Goal: Complete application form: Complete application form

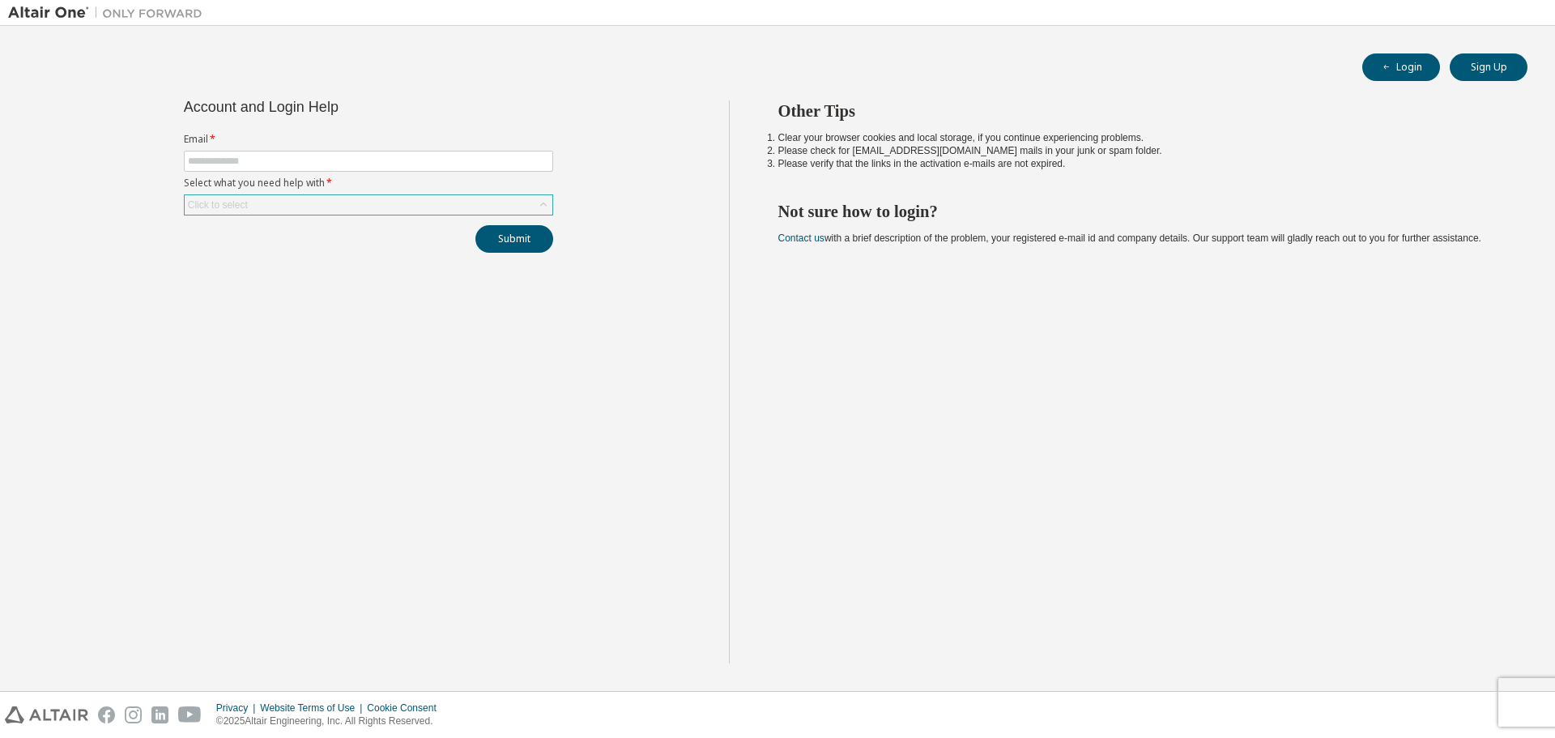
click at [367, 211] on div "Click to select" at bounding box center [369, 204] width 368 height 19
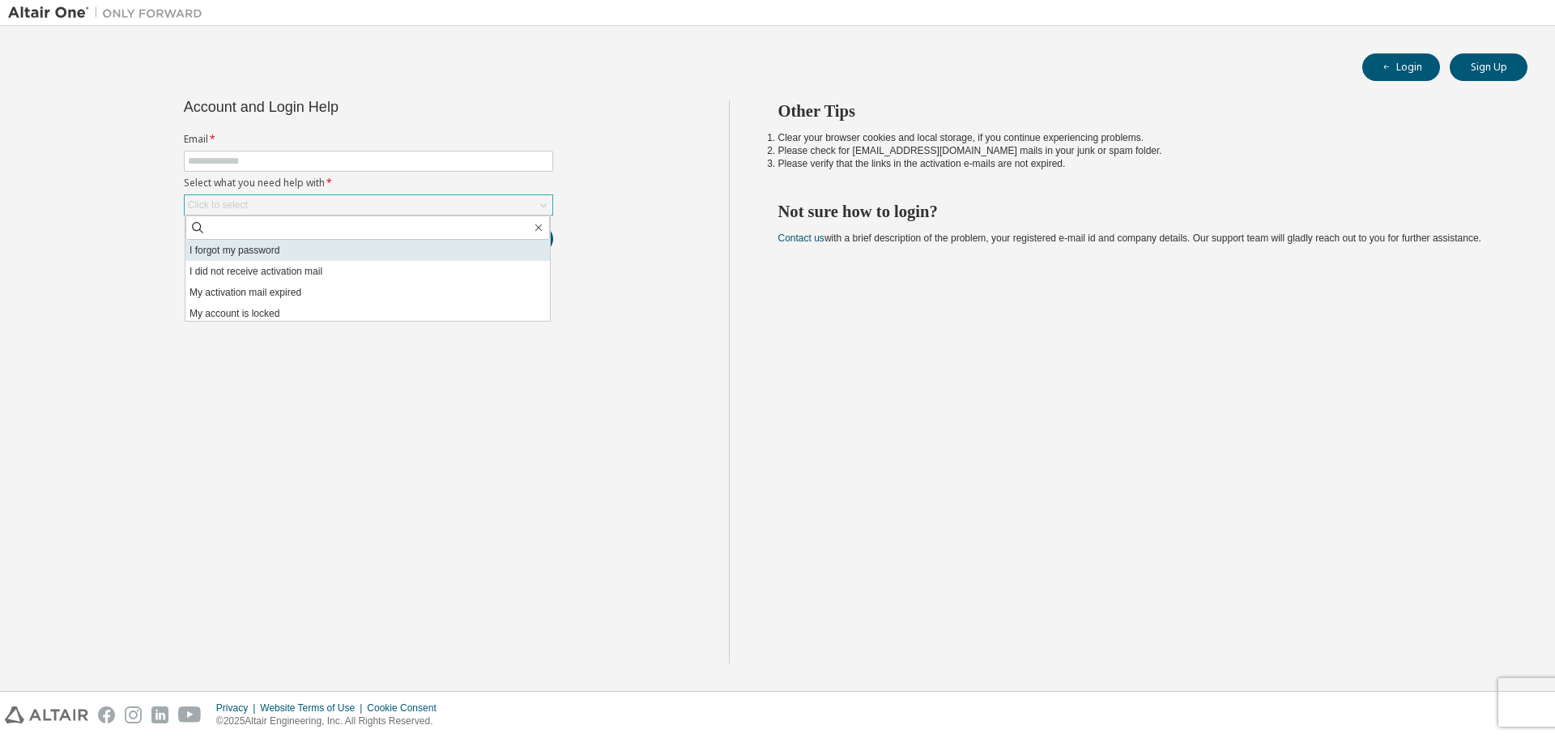
click at [353, 255] on li "I forgot my password" at bounding box center [367, 250] width 364 height 21
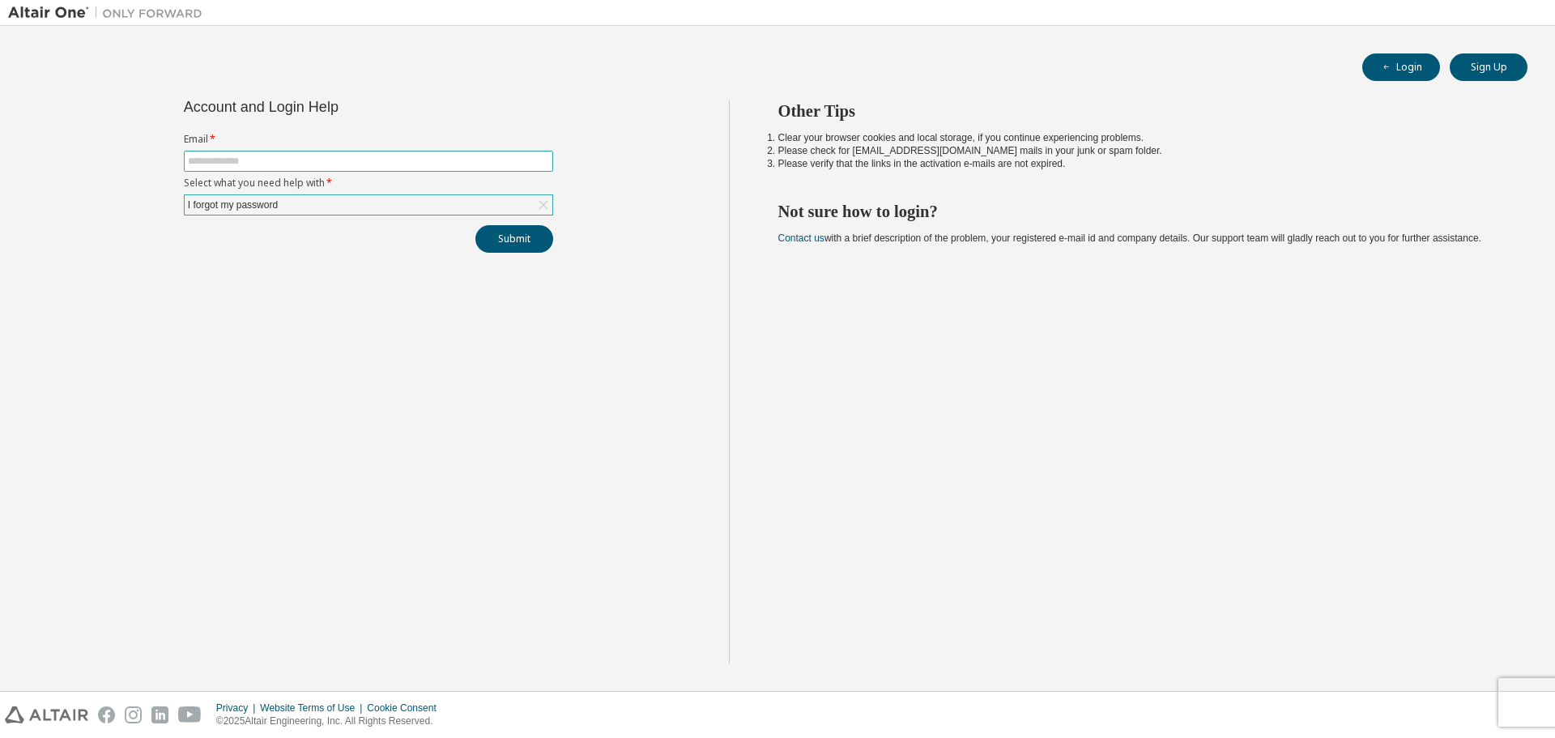
click at [331, 164] on input "text" at bounding box center [368, 161] width 361 height 13
type input "**********"
click at [516, 240] on button "Submit" at bounding box center [514, 239] width 78 height 28
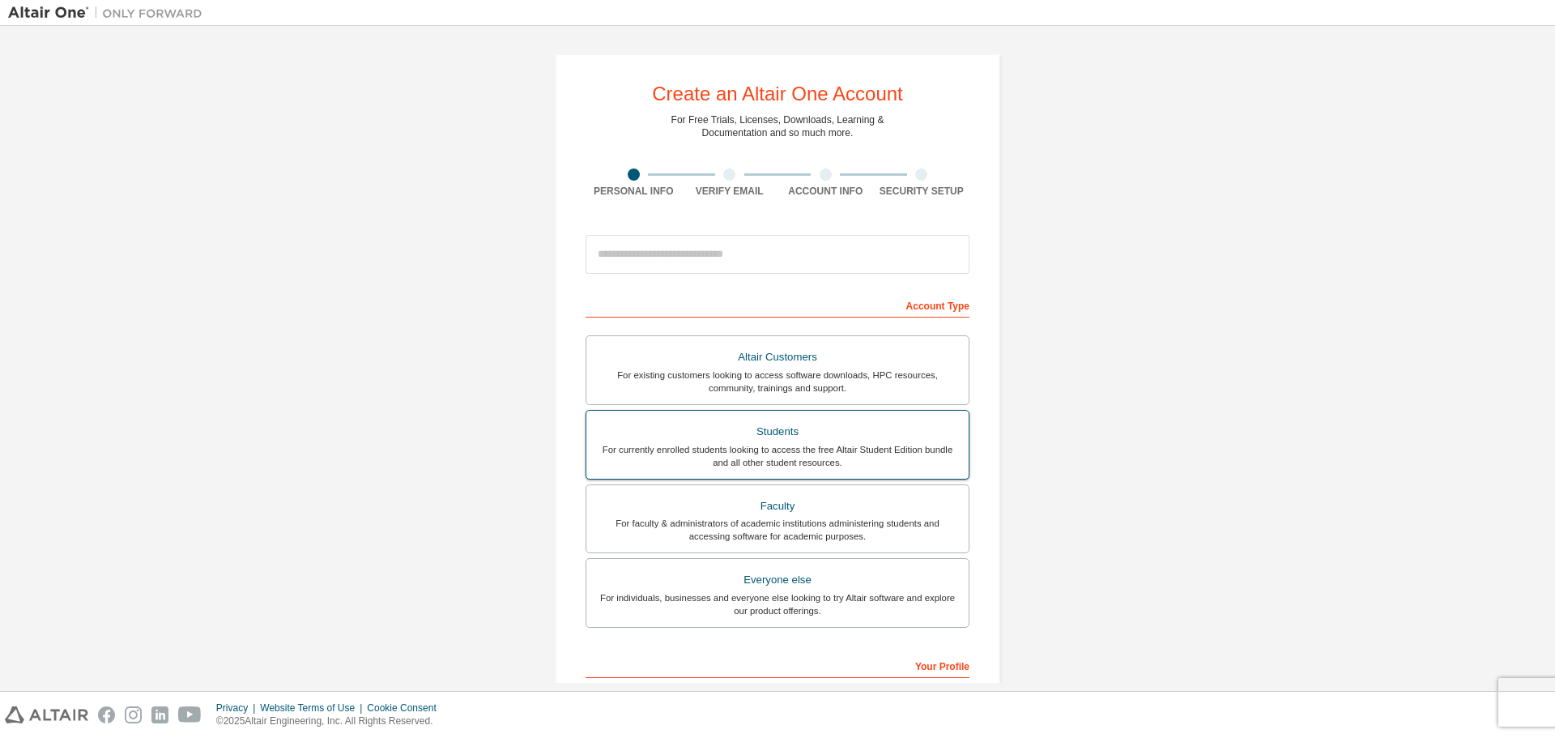
click at [824, 467] on div "For currently enrolled students looking to access the free Altair Student Editi…" at bounding box center [777, 456] width 363 height 26
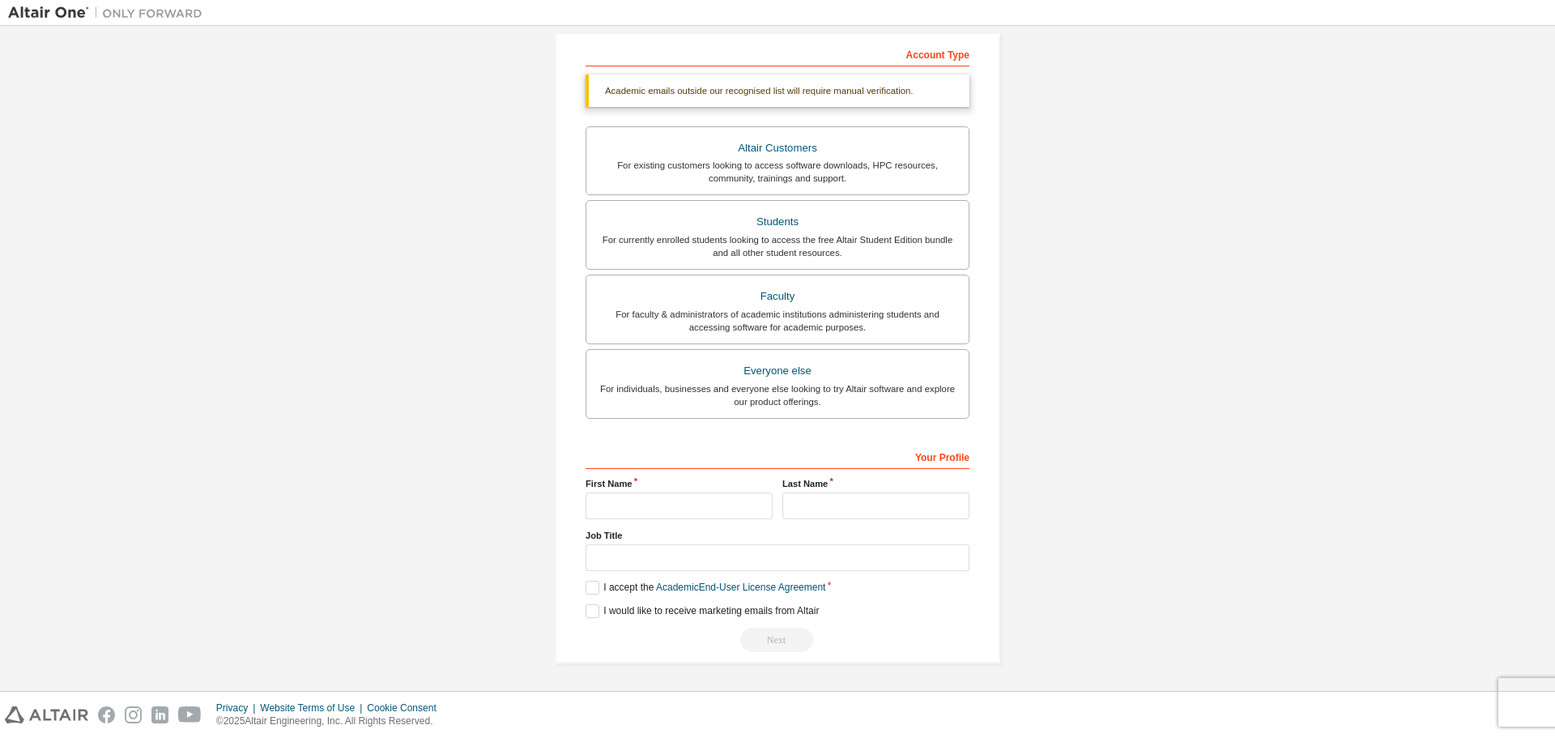
scroll to position [251, 0]
click at [697, 501] on input "text" at bounding box center [679, 505] width 187 height 27
type input "**********"
type input "******"
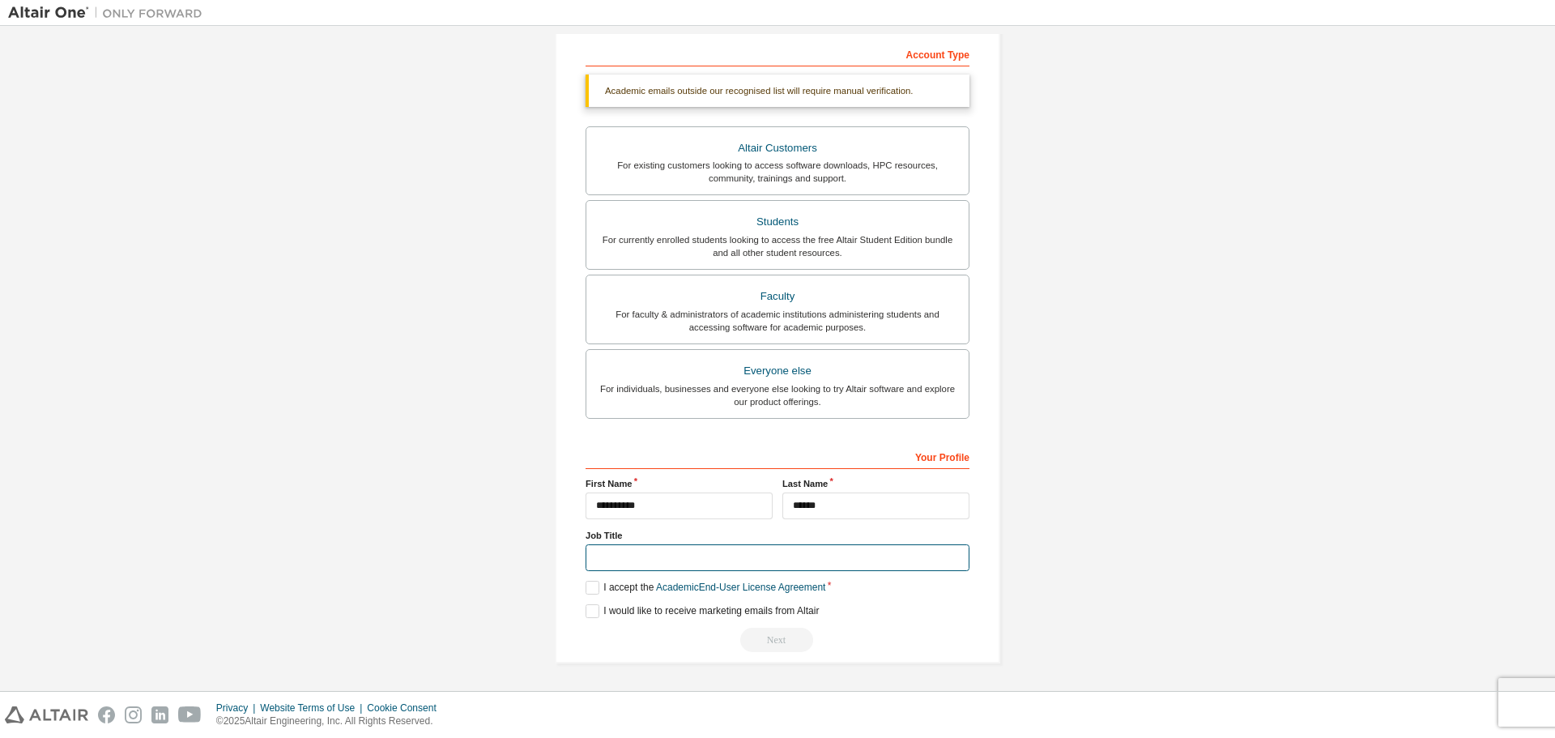
click at [712, 565] on input "text" at bounding box center [778, 557] width 384 height 27
type input "*******"
click at [592, 582] on label "I accept the Academic End-User License Agreement" at bounding box center [706, 588] width 240 height 14
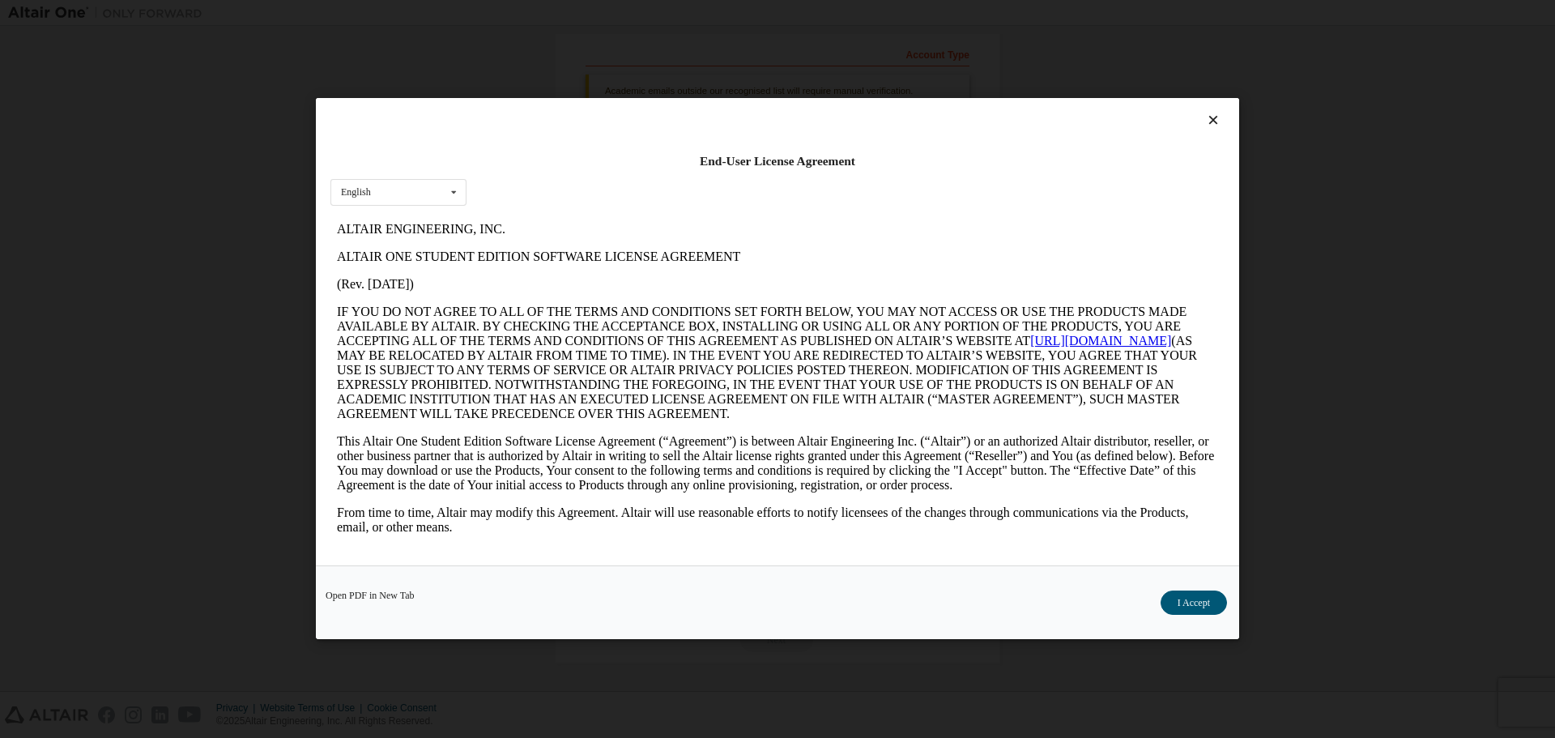
scroll to position [0, 0]
click at [1178, 599] on button "I Accept" at bounding box center [1194, 603] width 66 height 24
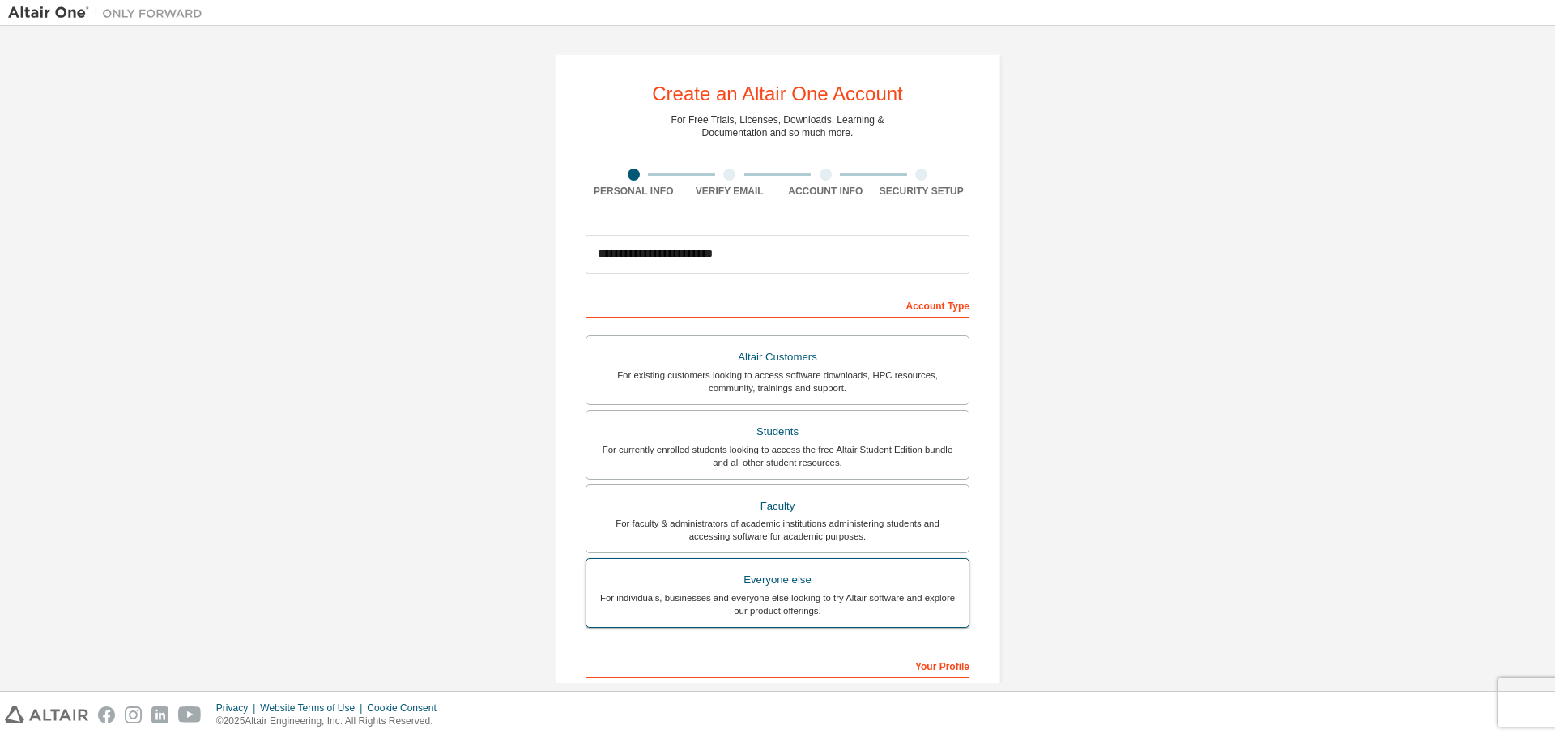
scroll to position [209, 0]
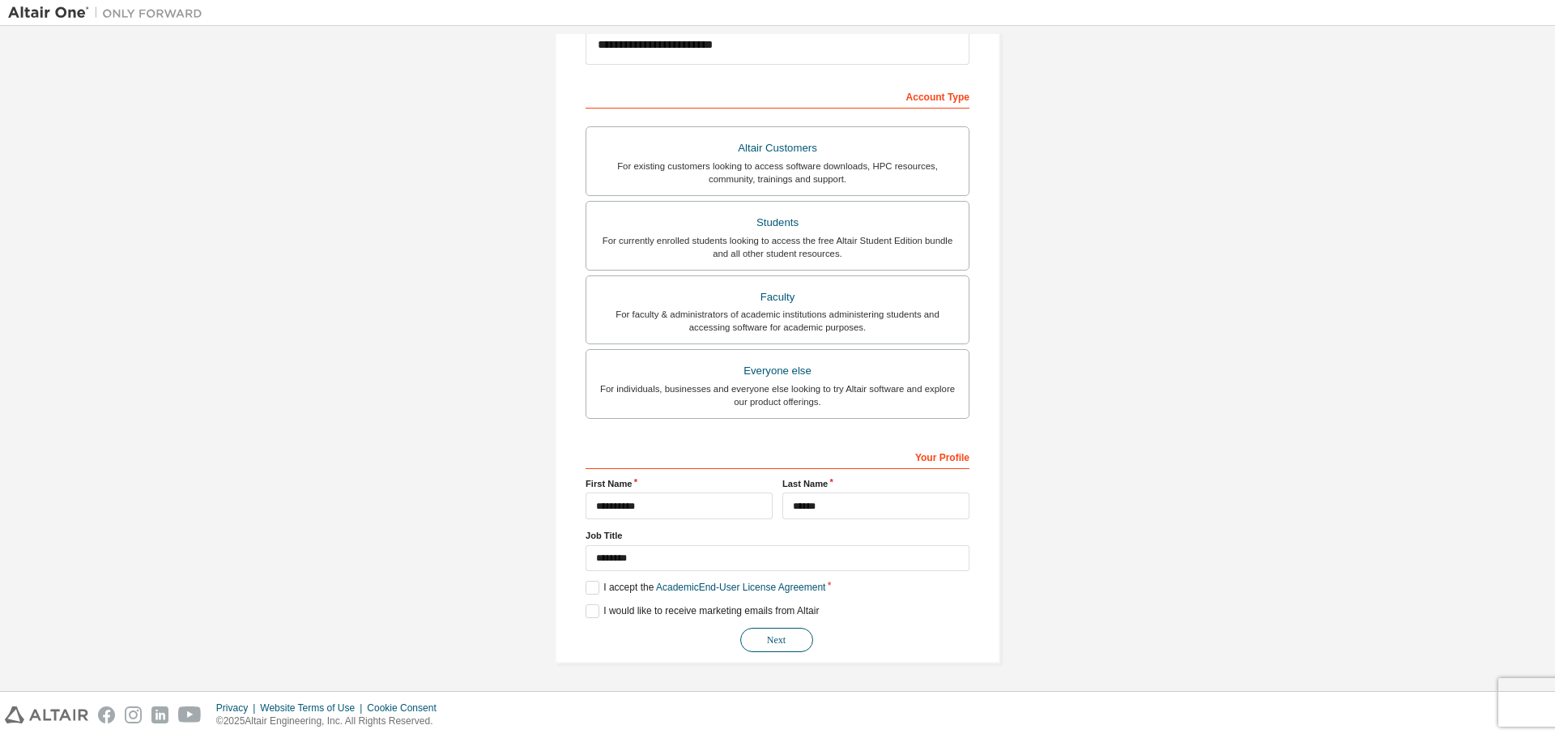
click at [773, 643] on button "Next" at bounding box center [776, 640] width 73 height 24
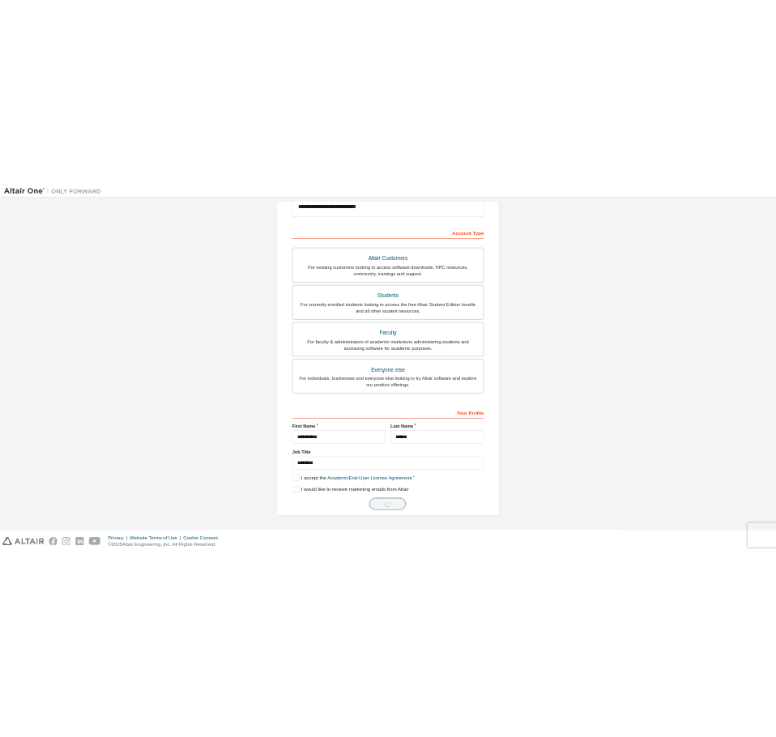
scroll to position [0, 0]
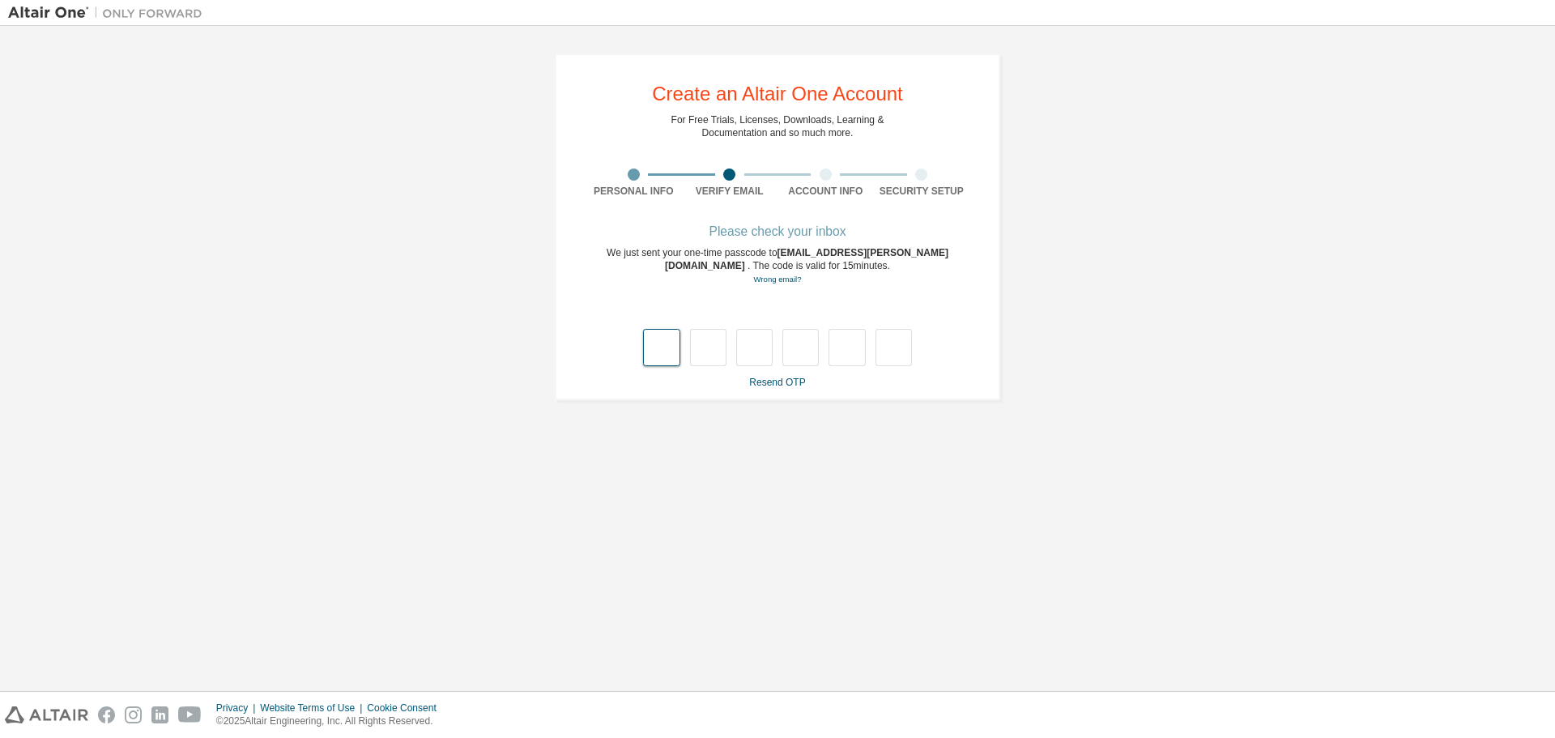
type input "*"
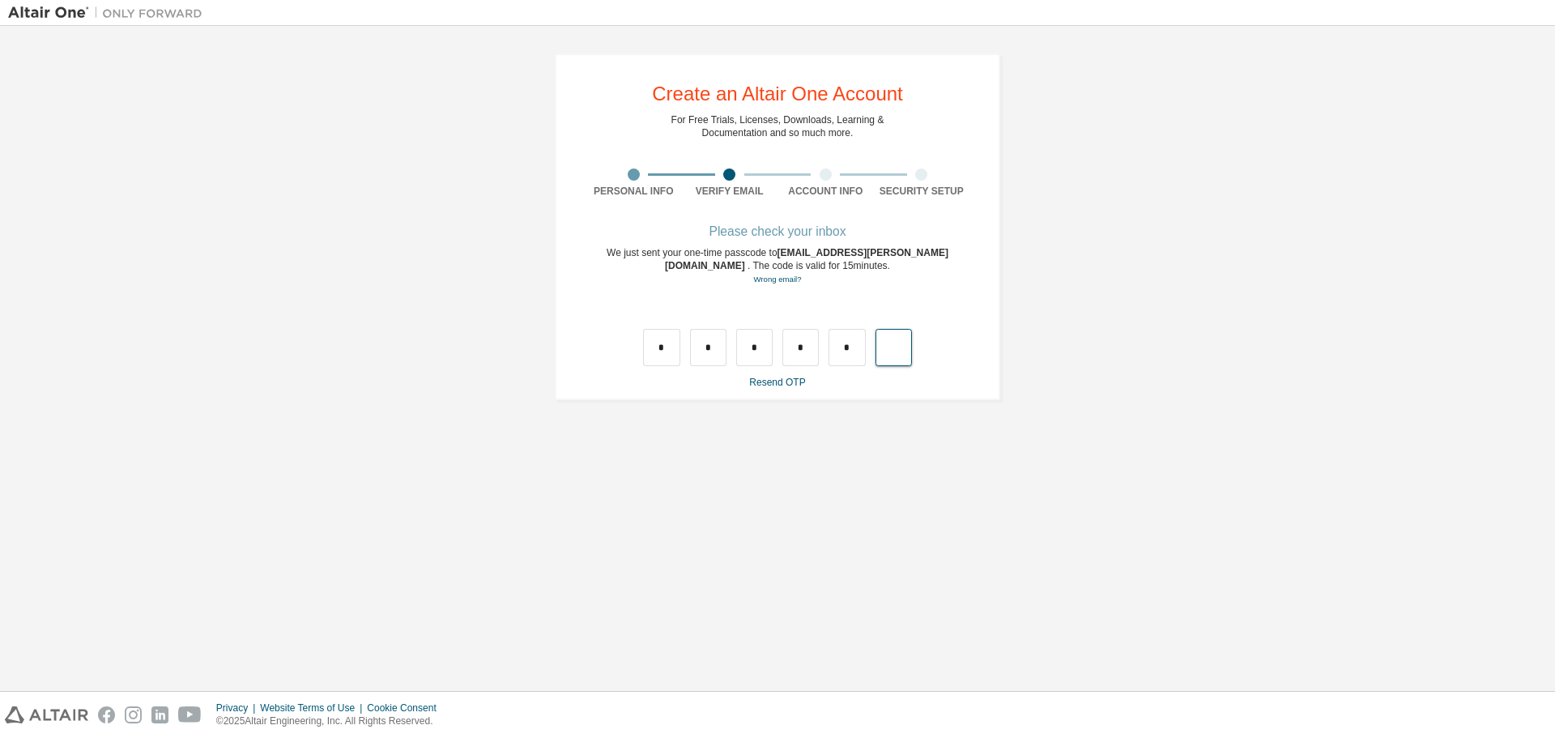
type input "*"
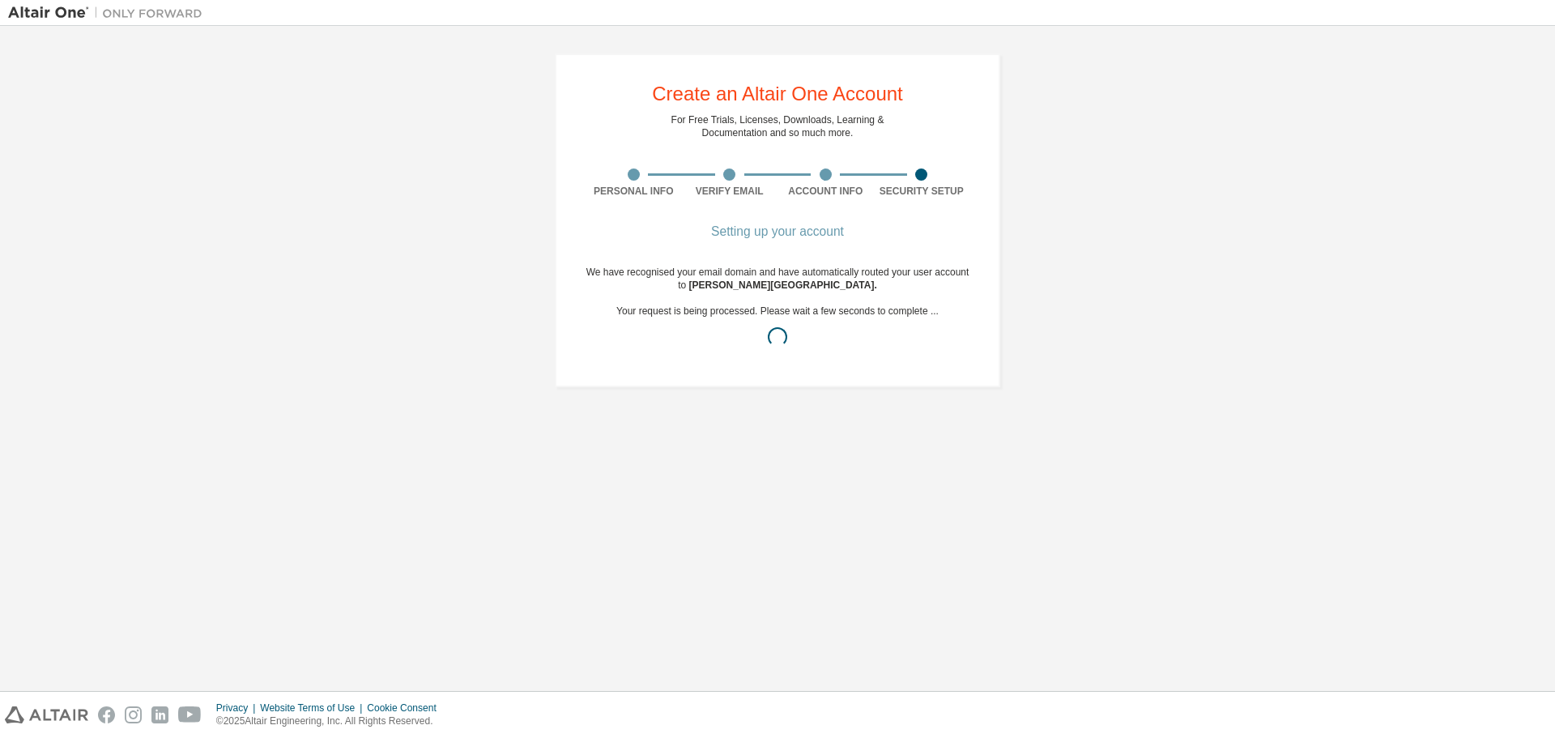
click at [780, 167] on div "Create an Altair One Account For Free Trials, Licenses, Downloads, Learning & D…" at bounding box center [777, 220] width 445 height 334
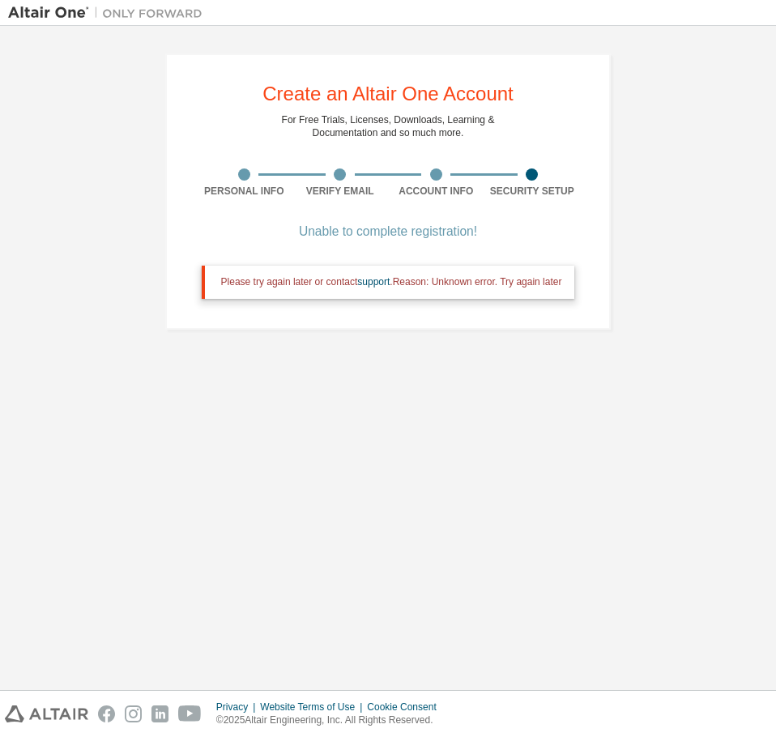
click at [532, 289] on div "Please try again later or contact support . Reason: Unknown error. Try again la…" at bounding box center [388, 282] width 373 height 32
